Goal: Task Accomplishment & Management: Manage account settings

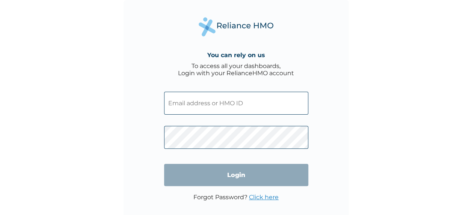
type input "[EMAIL_ADDRESS][DOMAIN_NAME]"
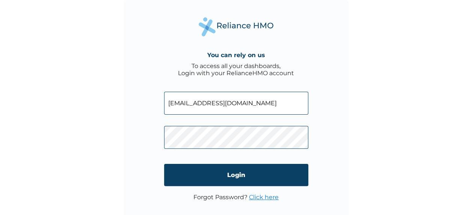
click input "Login" at bounding box center [236, 175] width 144 height 22
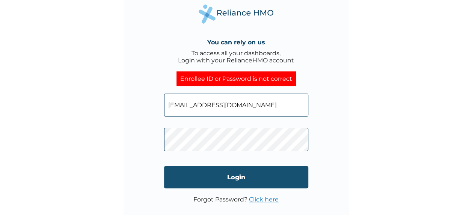
scroll to position [11, 0]
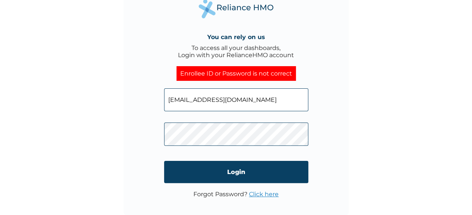
click at [267, 192] on link "Click here" at bounding box center [264, 193] width 30 height 7
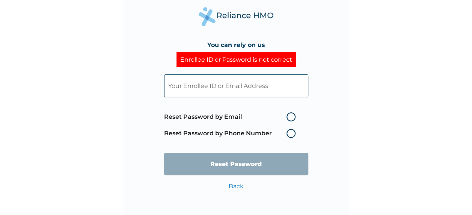
click at [292, 116] on label "Reset Password by Email" at bounding box center [231, 116] width 135 height 9
click at [288, 116] on input "Reset Password by Email" at bounding box center [282, 117] width 12 height 12
radio input "true"
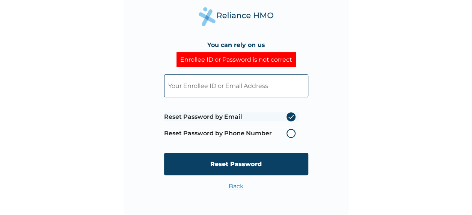
click at [228, 92] on input "text" at bounding box center [236, 85] width 144 height 23
type input "[EMAIL_ADDRESS][DOMAIN_NAME]"
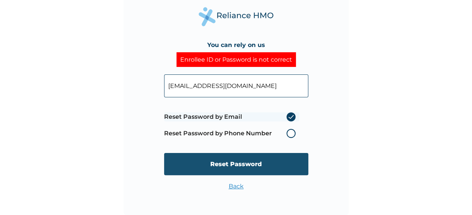
click at [245, 168] on input "Reset Password" at bounding box center [236, 164] width 144 height 22
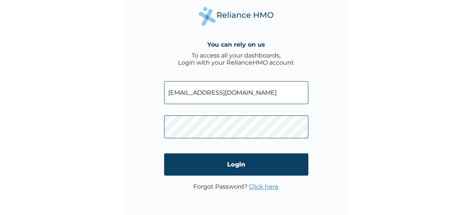
scroll to position [0, 0]
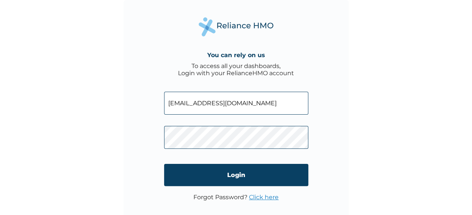
click at [199, 105] on input "[EMAIL_ADDRESS][DOMAIN_NAME]" at bounding box center [236, 103] width 144 height 23
click at [256, 100] on input "[EMAIL_ADDRESS][DOMAIN_NAME]" at bounding box center [236, 103] width 144 height 23
type input "[EMAIL_ADDRESS][DOMAIN_NAME]"
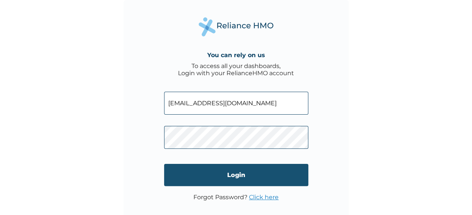
click at [242, 179] on input "Login" at bounding box center [236, 175] width 144 height 22
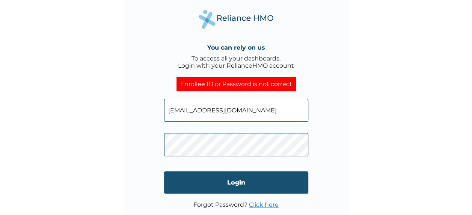
click at [221, 173] on input "Login" at bounding box center [236, 182] width 144 height 22
